Goal: Check status: Check status

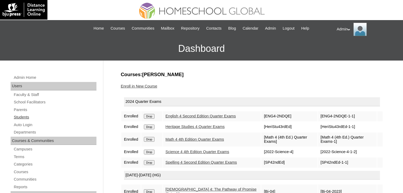
scroll to position [36, 0]
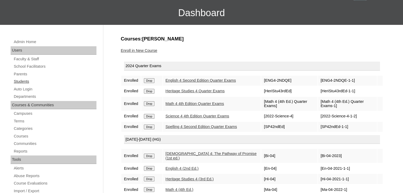
click at [22, 80] on link "Students" at bounding box center [54, 81] width 83 height 7
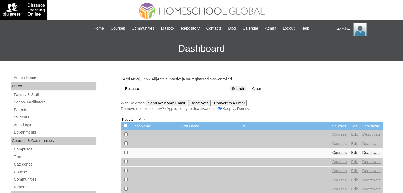
type input "Buscato"
click at [229, 86] on input "Search" at bounding box center [237, 89] width 16 height 6
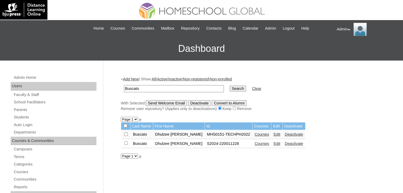
click at [254, 142] on link "Courses" at bounding box center [261, 144] width 15 height 4
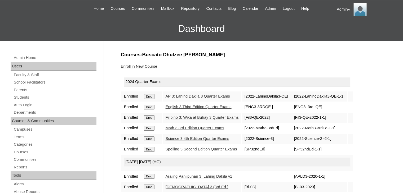
scroll to position [20, 0]
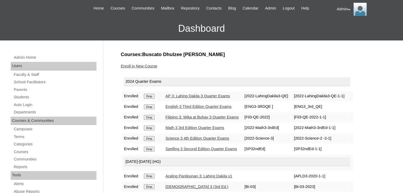
click at [196, 96] on link "AP 3: Lahing Dakila 3 Quarter Exams" at bounding box center [197, 96] width 64 height 4
click at [196, 106] on link "English 3 Third Edition Quarter Exams" at bounding box center [198, 107] width 66 height 4
click at [198, 118] on link "Filipino 3: Wika at Buhay 3 Quarter Exams" at bounding box center [201, 117] width 73 height 4
click at [199, 126] on link "Math 3 3rd Edition Quarter Exams" at bounding box center [194, 128] width 59 height 4
click at [200, 137] on link "Science 3 4th Edition Quarter Exams" at bounding box center [197, 138] width 64 height 4
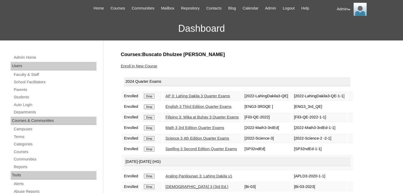
click at [200, 150] on link "Spelling 3 Second Edition Quarter Exams" at bounding box center [200, 149] width 71 height 4
